Goal: Information Seeking & Learning: Learn about a topic

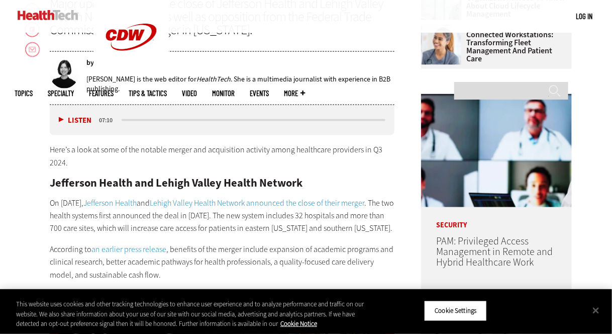
scroll to position [454, 0]
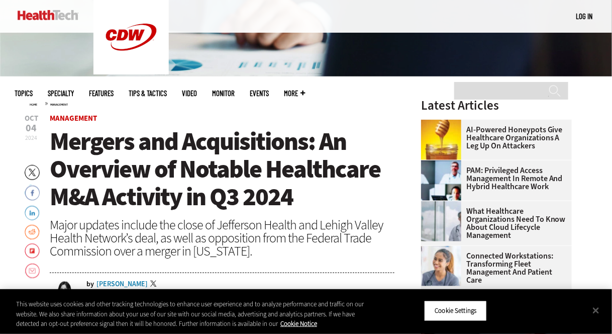
scroll to position [228, 0]
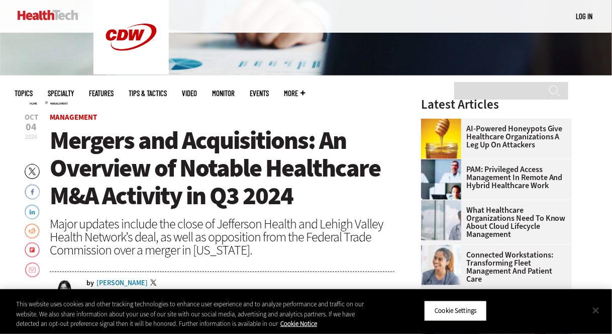
click at [592, 313] on button "Close" at bounding box center [596, 310] width 22 height 22
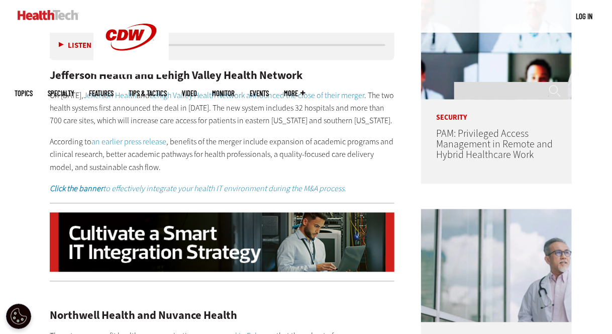
scroll to position [553, 0]
